Goal: Find specific page/section: Find specific page/section

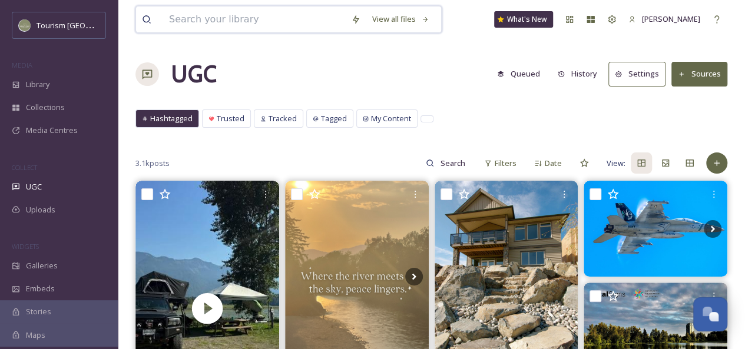
click at [220, 21] on input at bounding box center [254, 19] width 182 height 26
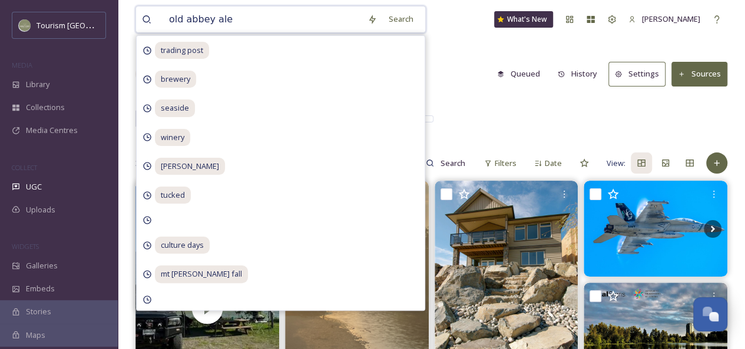
type input "old abbey ales"
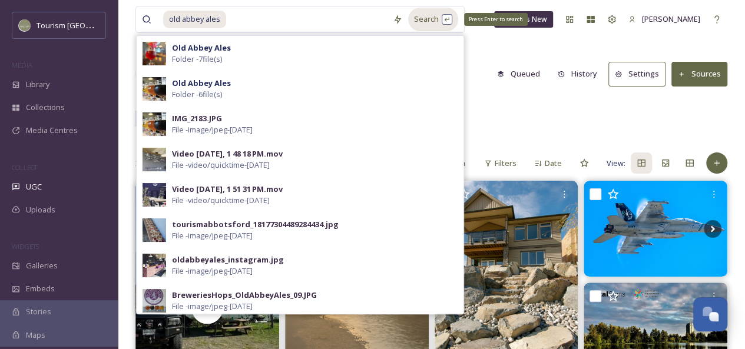
click at [429, 18] on div "Search Press Enter to search" at bounding box center [433, 19] width 50 height 23
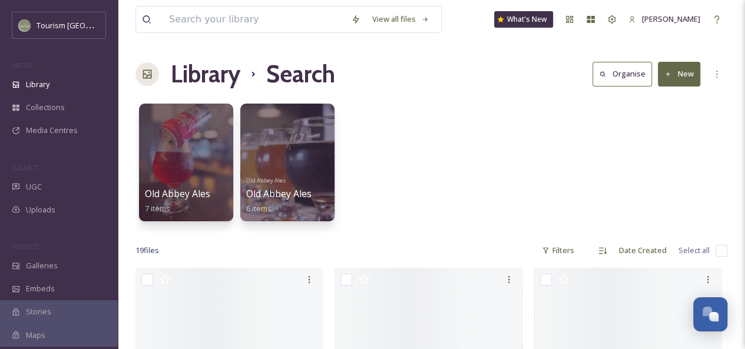
scroll to position [19, 0]
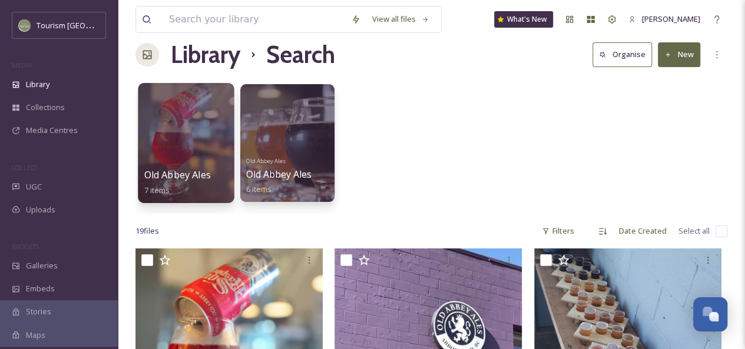
click at [187, 128] on div at bounding box center [186, 143] width 96 height 120
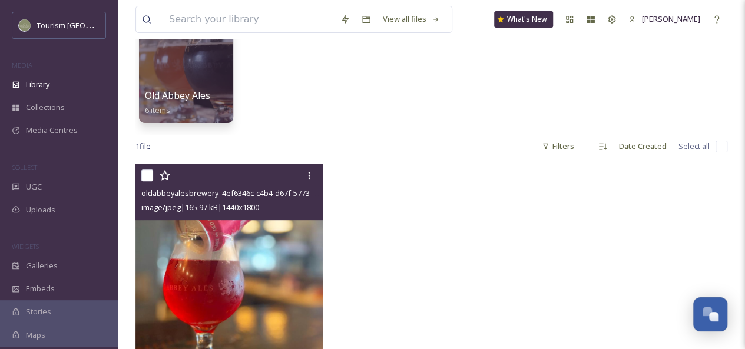
scroll to position [117, 0]
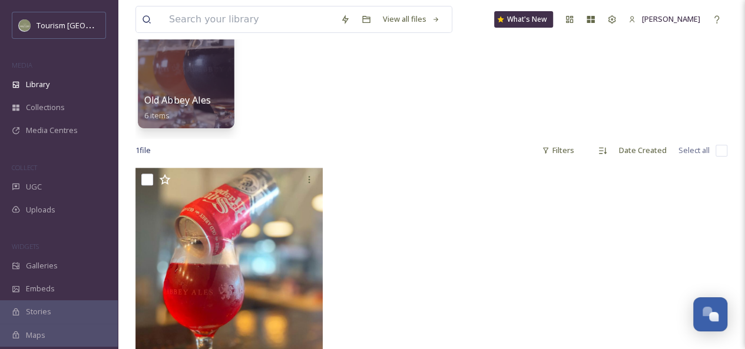
click at [197, 87] on div at bounding box center [186, 68] width 96 height 120
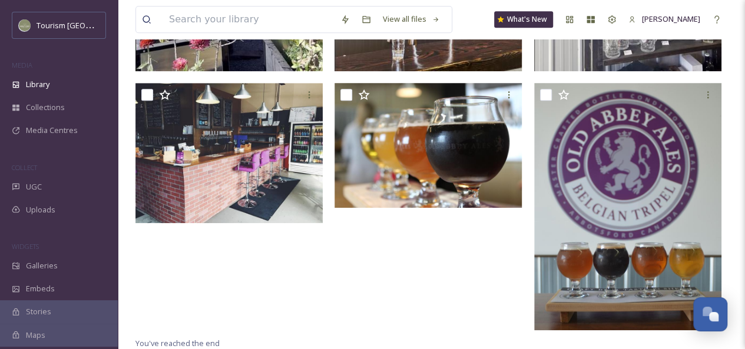
scroll to position [423, 0]
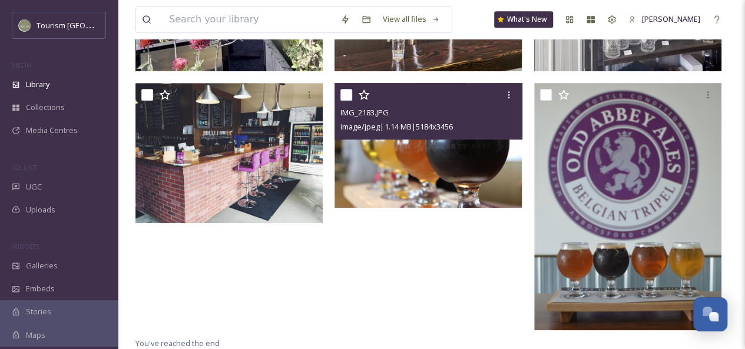
click at [464, 165] on img at bounding box center [428, 144] width 187 height 125
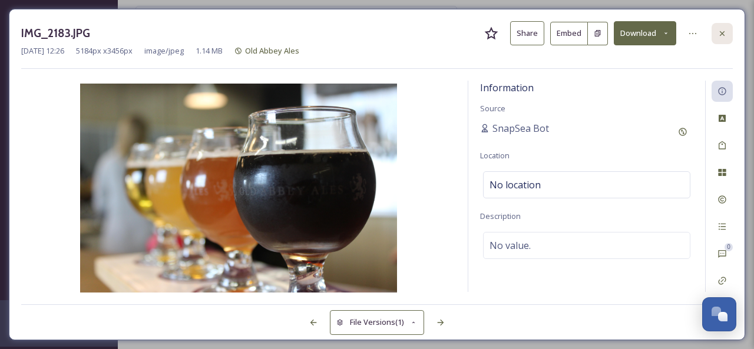
click at [723, 30] on icon at bounding box center [721, 33] width 9 height 9
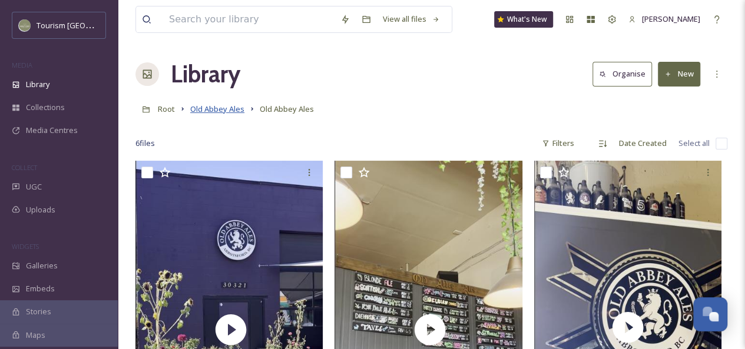
click at [221, 110] on span "Old Abbey Ales" at bounding box center [217, 109] width 54 height 11
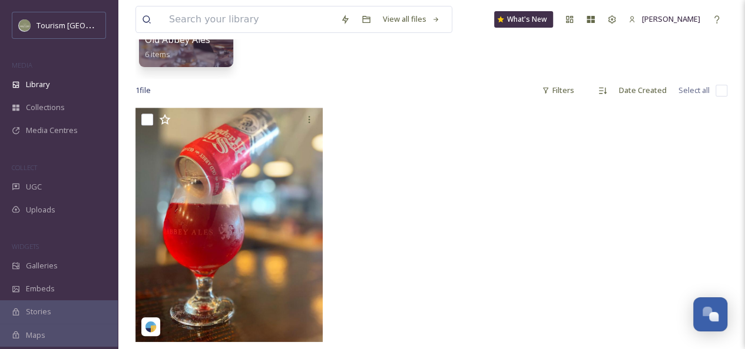
scroll to position [176, 0]
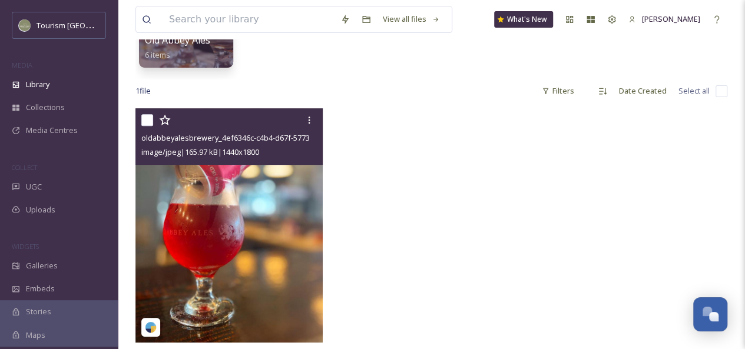
click at [285, 208] on img at bounding box center [228, 225] width 187 height 234
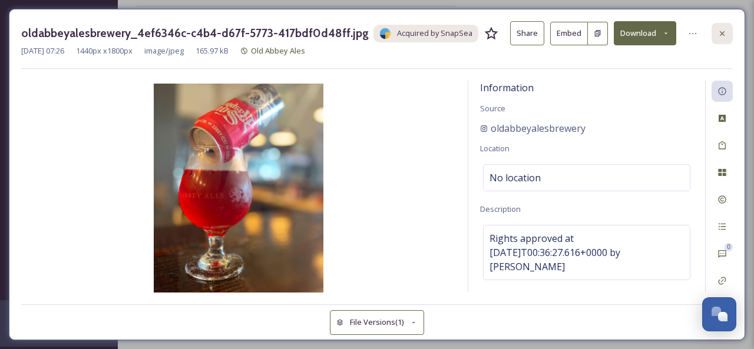
click at [720, 39] on div at bounding box center [721, 33] width 21 height 21
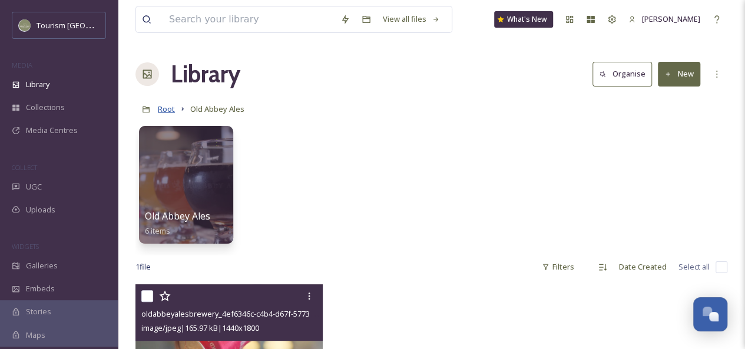
click at [166, 111] on span "Root" at bounding box center [166, 109] width 17 height 11
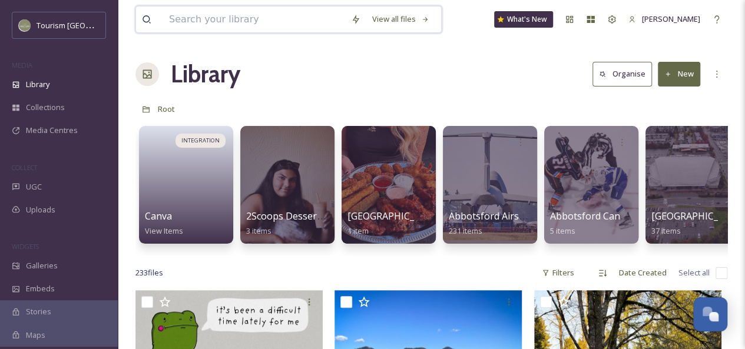
click at [221, 14] on input at bounding box center [254, 19] width 182 height 26
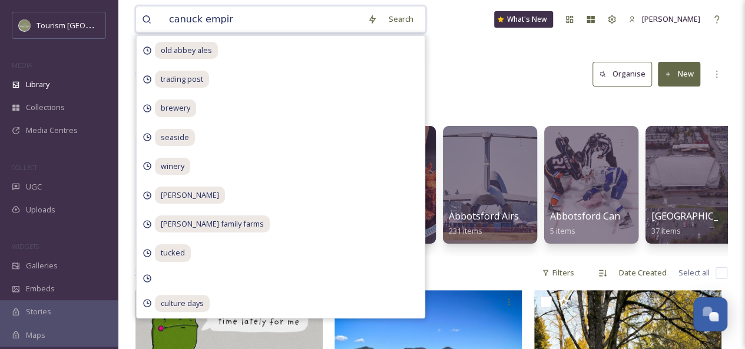
type input "canuck empire"
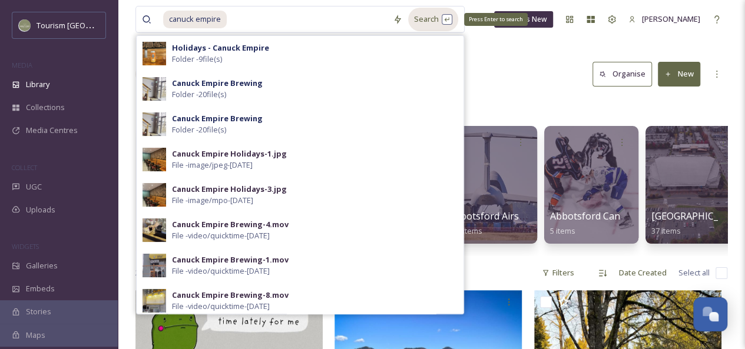
click at [433, 16] on div "Search Press Enter to search" at bounding box center [433, 19] width 50 height 23
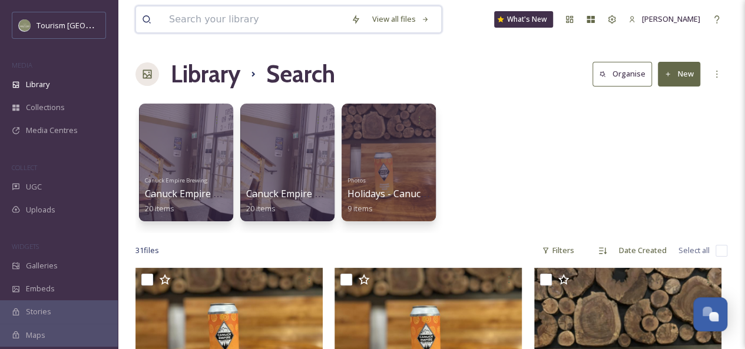
click at [244, 21] on input at bounding box center [254, 19] width 182 height 26
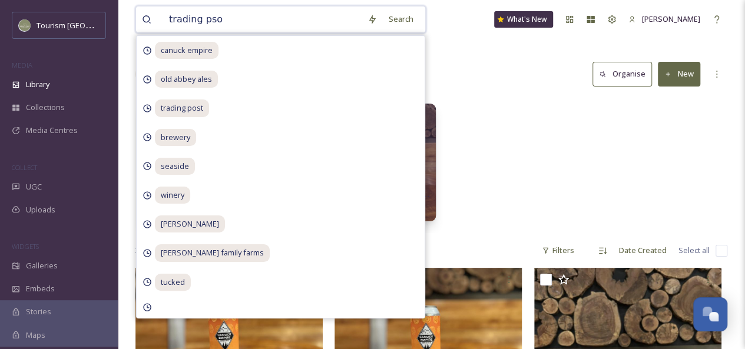
type input "trading psot"
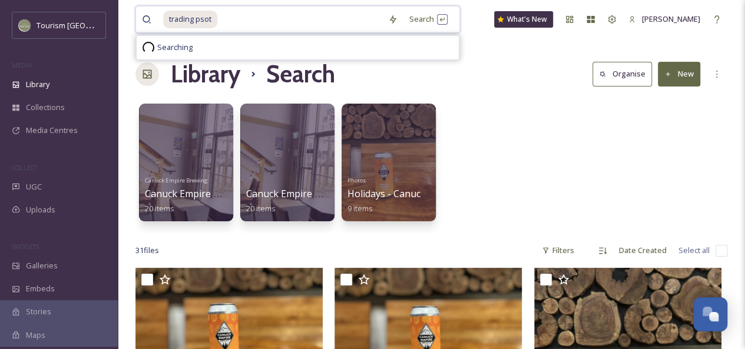
click at [263, 21] on input at bounding box center [300, 19] width 164 height 26
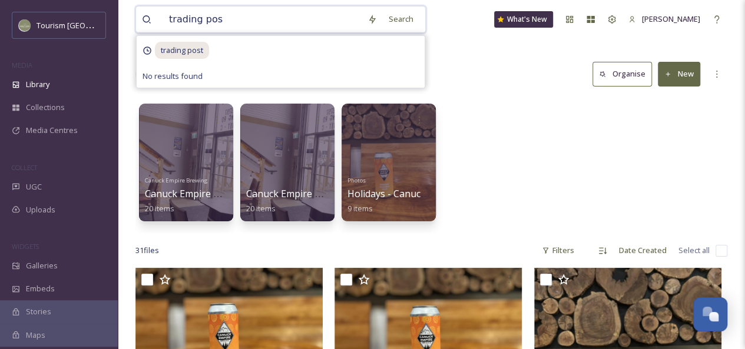
type input "trading post"
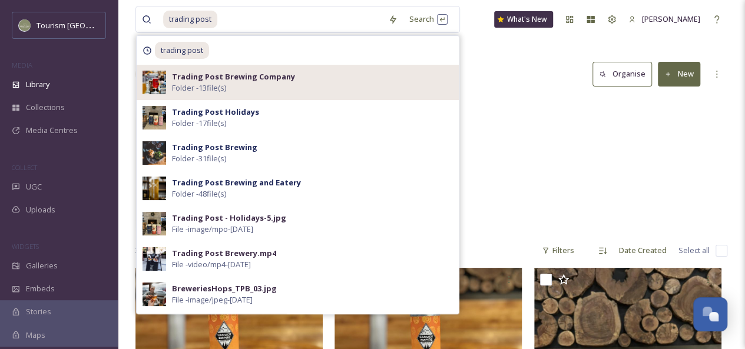
click at [297, 77] on div "Trading Post Brewing Company Folder - 13 file(s)" at bounding box center [312, 82] width 281 height 22
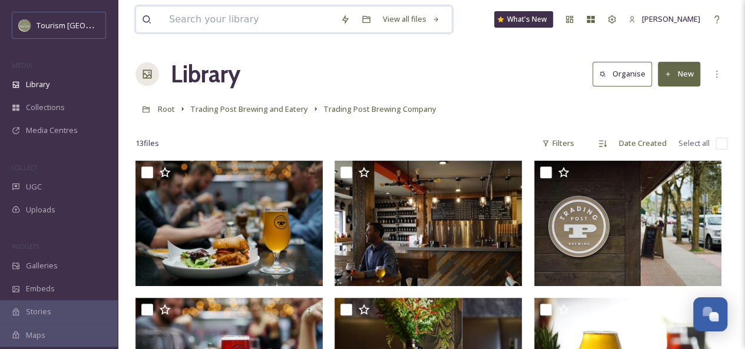
click at [206, 19] on input at bounding box center [248, 19] width 171 height 26
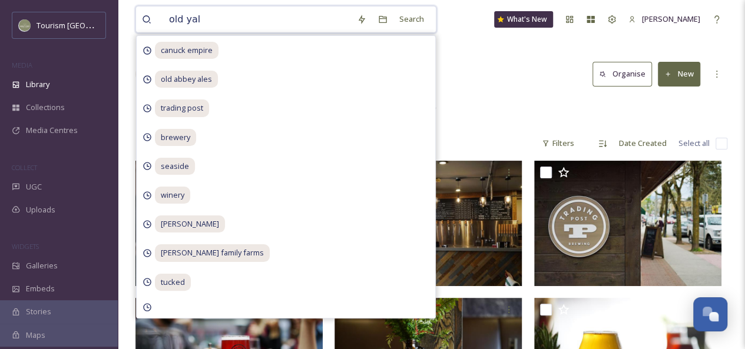
type input "old yale"
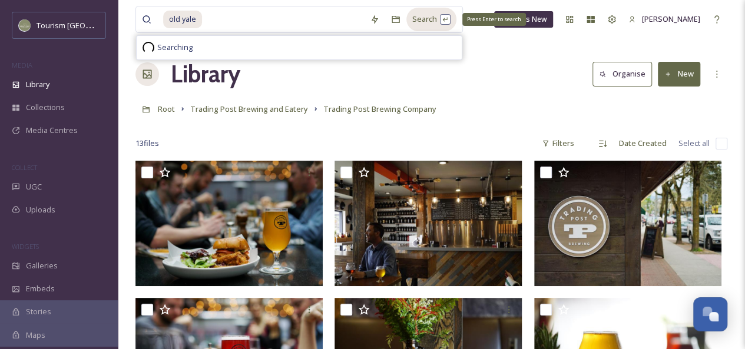
click at [428, 16] on div "Search Press Enter to search" at bounding box center [431, 19] width 50 height 23
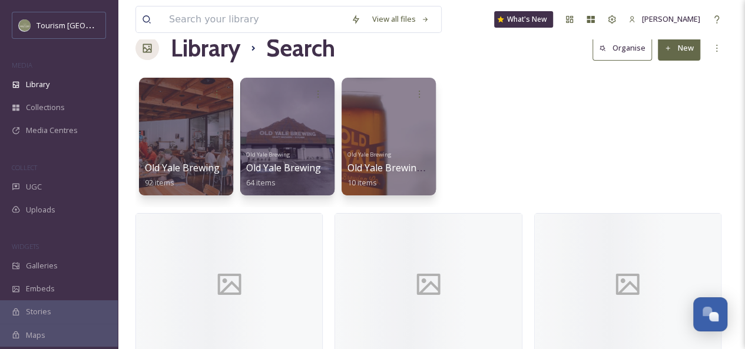
scroll to position [27, 0]
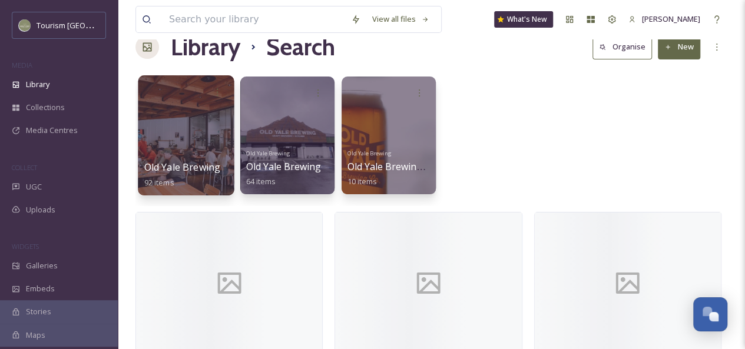
click at [178, 104] on div at bounding box center [186, 135] width 96 height 120
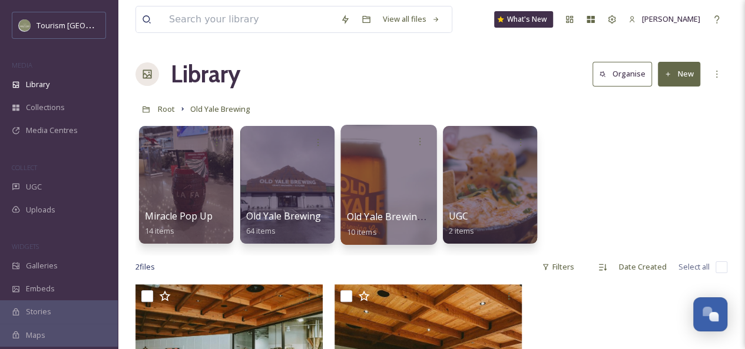
click at [377, 164] on div at bounding box center [388, 185] width 96 height 120
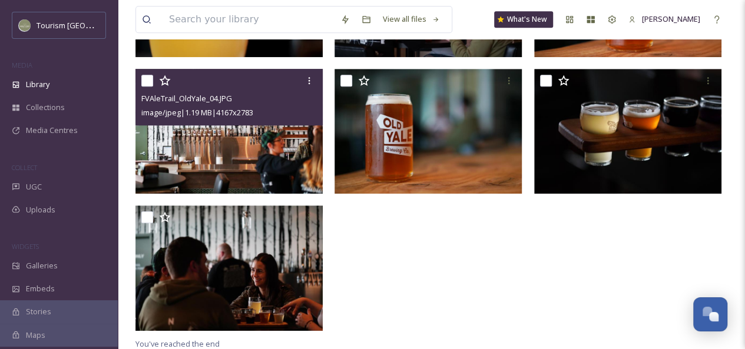
scroll to position [366, 0]
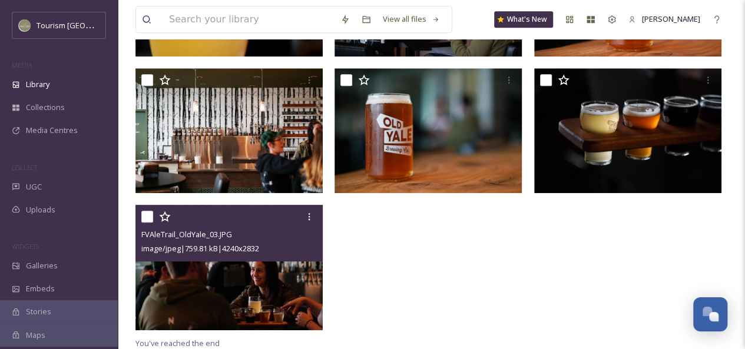
click at [230, 284] on img at bounding box center [228, 267] width 187 height 125
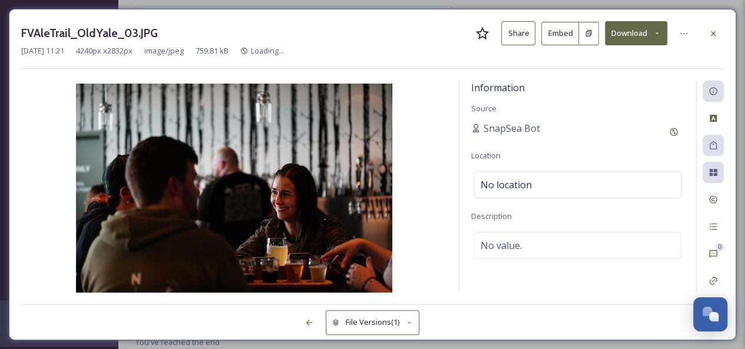
scroll to position [230, 0]
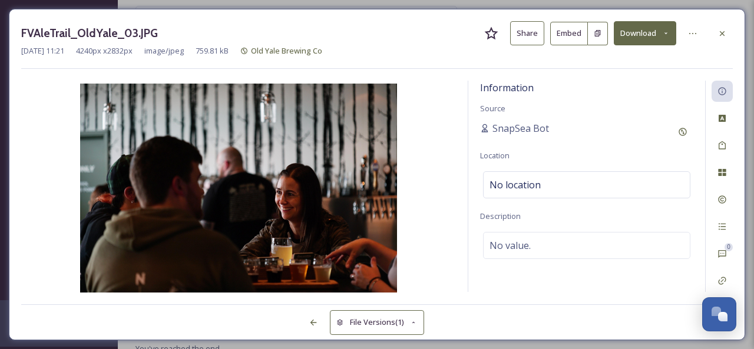
click at [528, 27] on button "Share" at bounding box center [527, 33] width 34 height 24
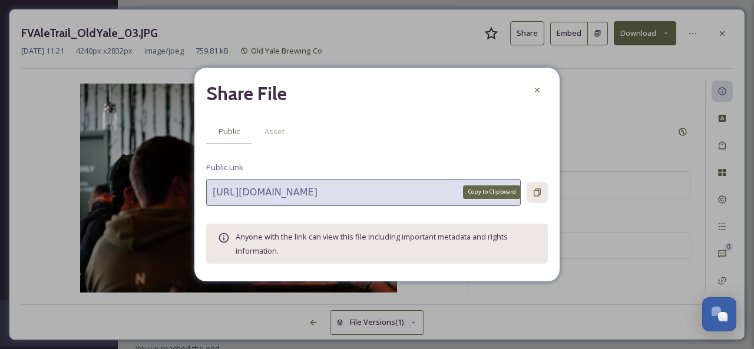
click at [535, 188] on icon at bounding box center [536, 192] width 9 height 9
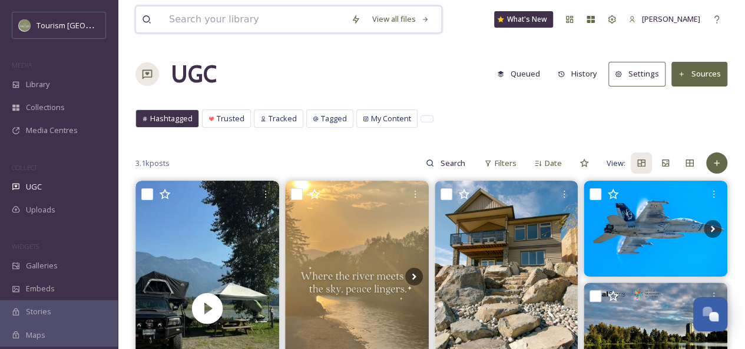
click at [224, 22] on input at bounding box center [254, 19] width 182 height 26
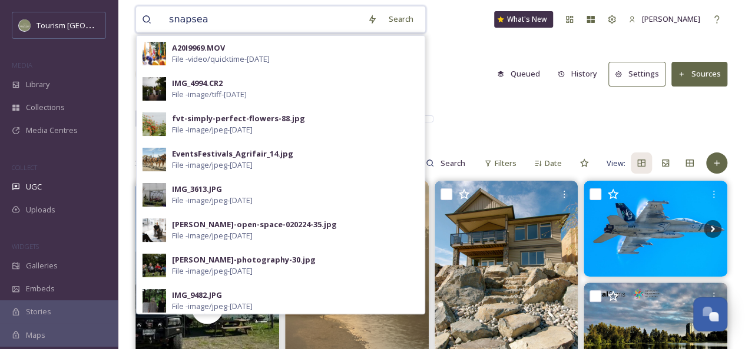
drag, startPoint x: 224, startPoint y: 22, endPoint x: 132, endPoint y: 22, distance: 91.9
type input "field house"
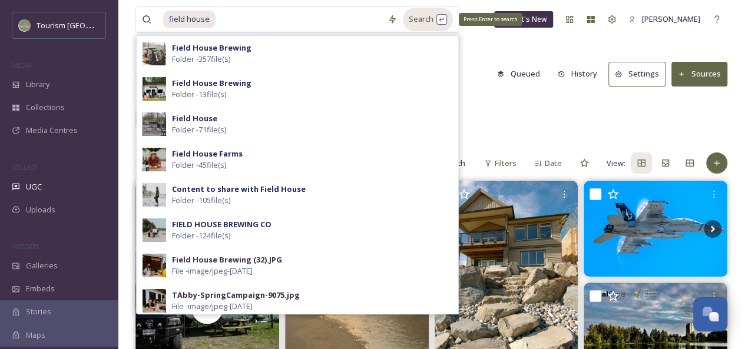
click at [425, 23] on div "Search Press Enter to search" at bounding box center [428, 19] width 50 height 23
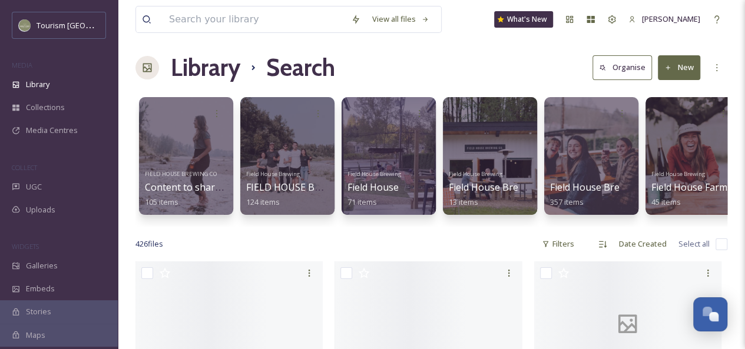
scroll to position [7, 0]
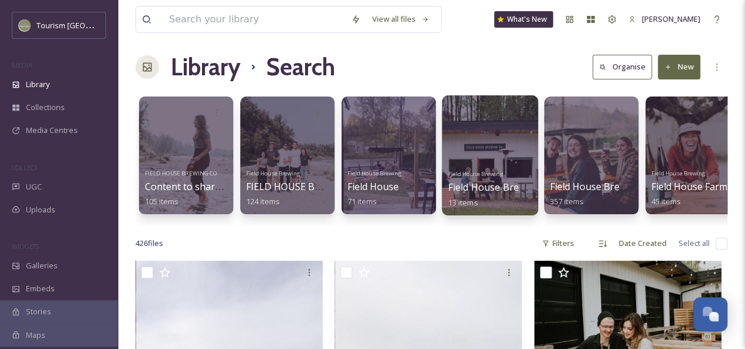
click at [497, 144] on div at bounding box center [490, 155] width 96 height 120
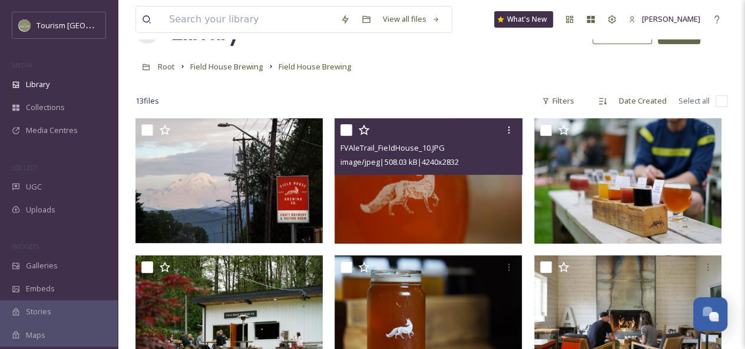
scroll to position [40, 0]
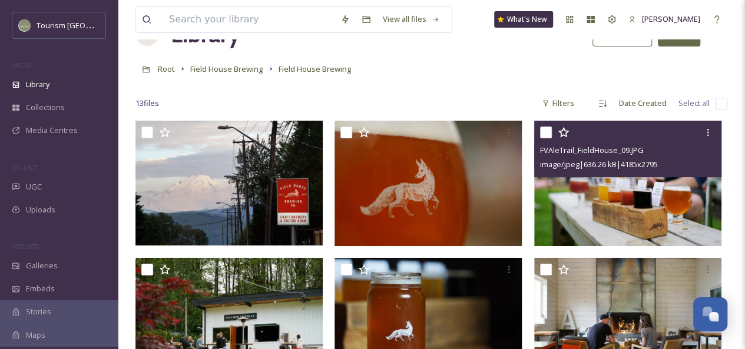
click at [611, 168] on span "image/jpeg | 636.26 kB | 4185 x 2795" at bounding box center [599, 164] width 118 height 11
click at [627, 202] on img at bounding box center [627, 183] width 187 height 125
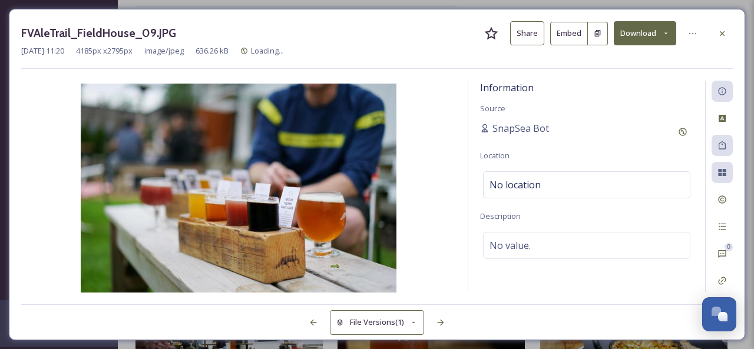
click at [536, 38] on button "Share" at bounding box center [527, 33] width 34 height 24
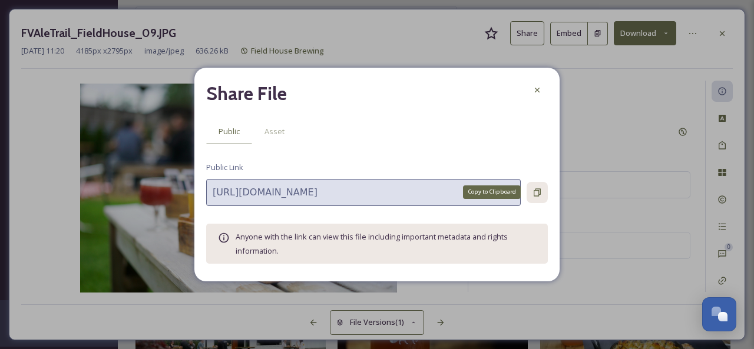
click at [536, 191] on icon at bounding box center [536, 192] width 9 height 9
